Goal: Find specific page/section: Find specific page/section

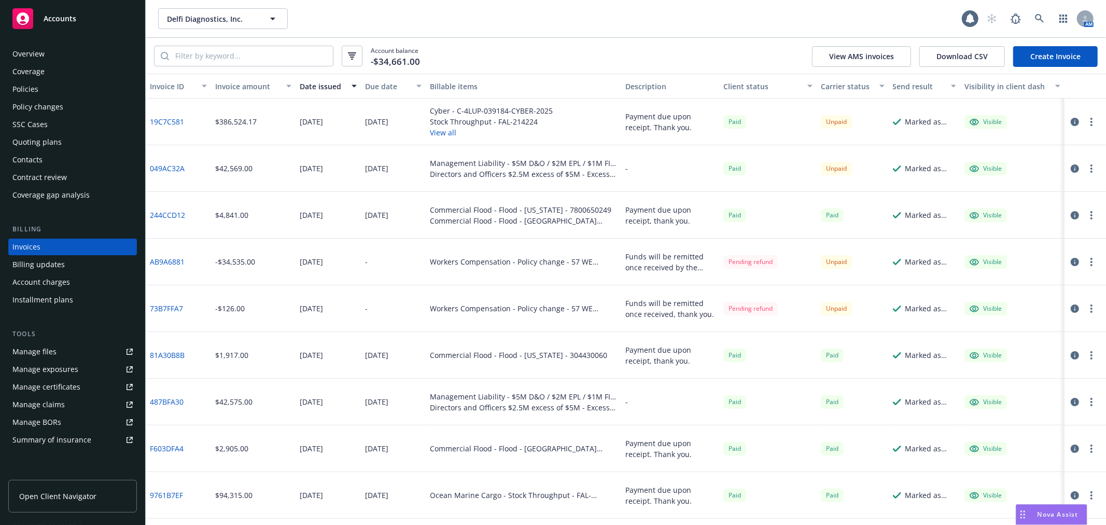
click at [856, 8] on div "Delfi Diagnostics, Inc. Delfi Diagnostics, Inc." at bounding box center [559, 18] width 803 height 21
click at [1042, 14] on icon at bounding box center [1039, 18] width 9 height 9
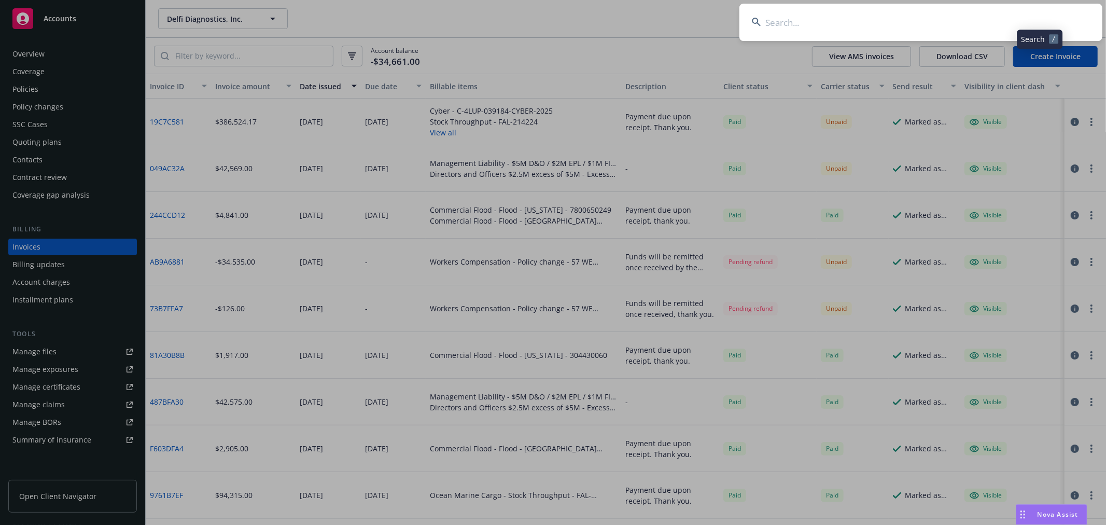
click at [833, 27] on input at bounding box center [920, 22] width 363 height 37
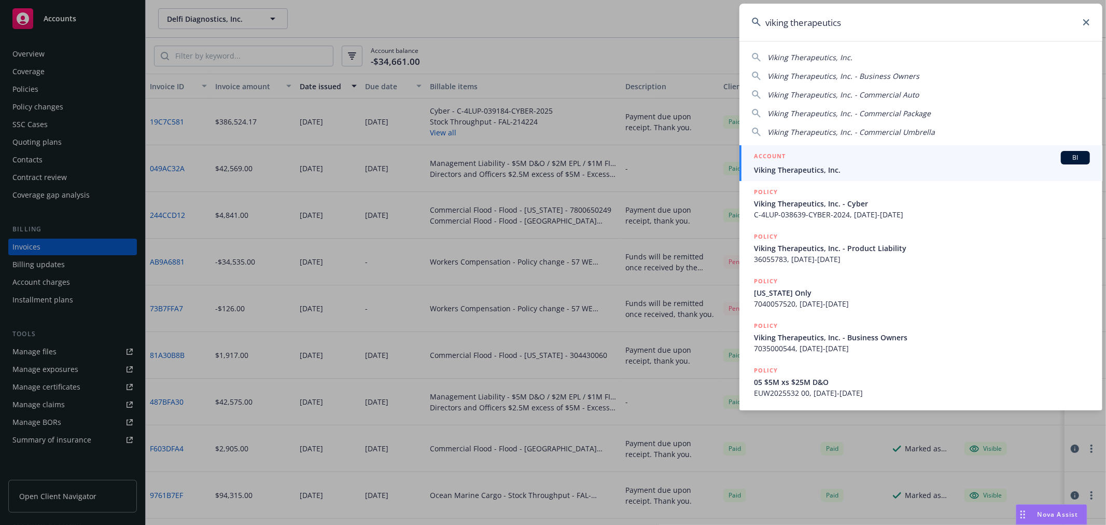
type input "viking therapeutics"
click at [843, 164] on span "Viking Therapeutics, Inc." at bounding box center [922, 169] width 336 height 11
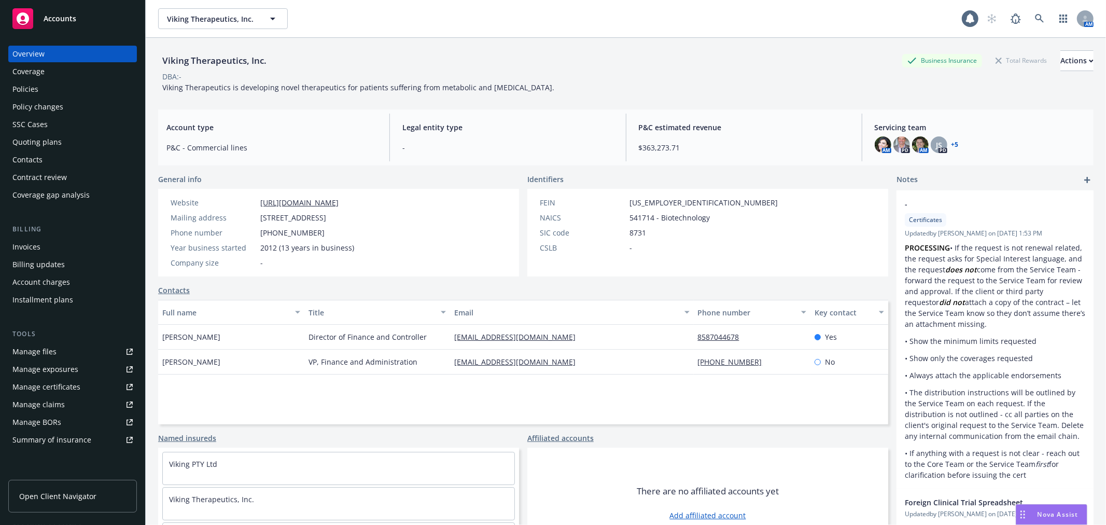
click at [27, 81] on div "Policies" at bounding box center [25, 89] width 26 height 17
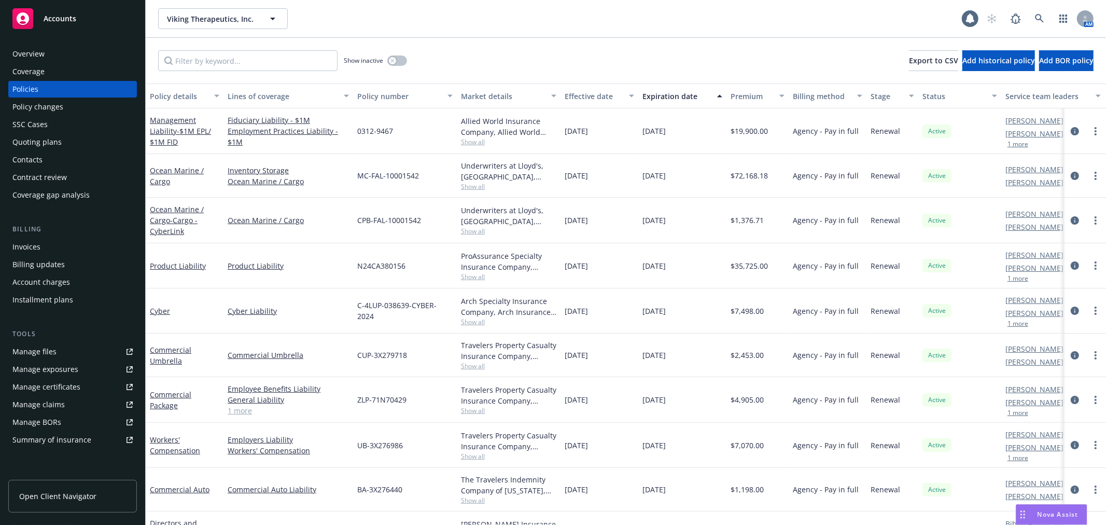
click at [496, 38] on div "Show inactive Export to CSV Add historical policy Add BOR policy" at bounding box center [626, 61] width 960 height 46
click at [163, 355] on div "Commercial Umbrella" at bounding box center [184, 355] width 69 height 22
click at [163, 350] on link "Commercial Umbrella" at bounding box center [170, 355] width 41 height 21
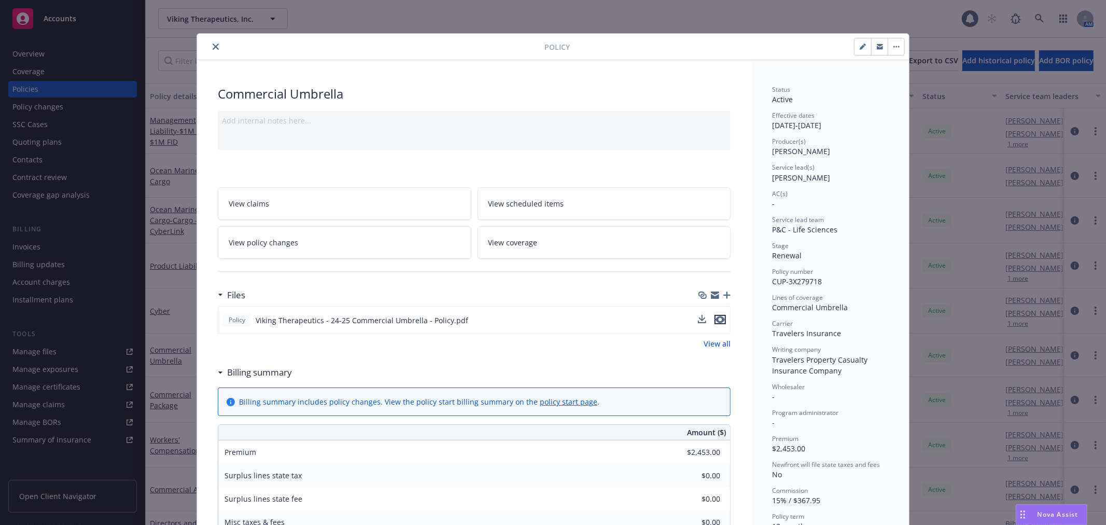
click at [715, 319] on icon "preview file" at bounding box center [719, 319] width 9 height 7
